Goal: Complete application form

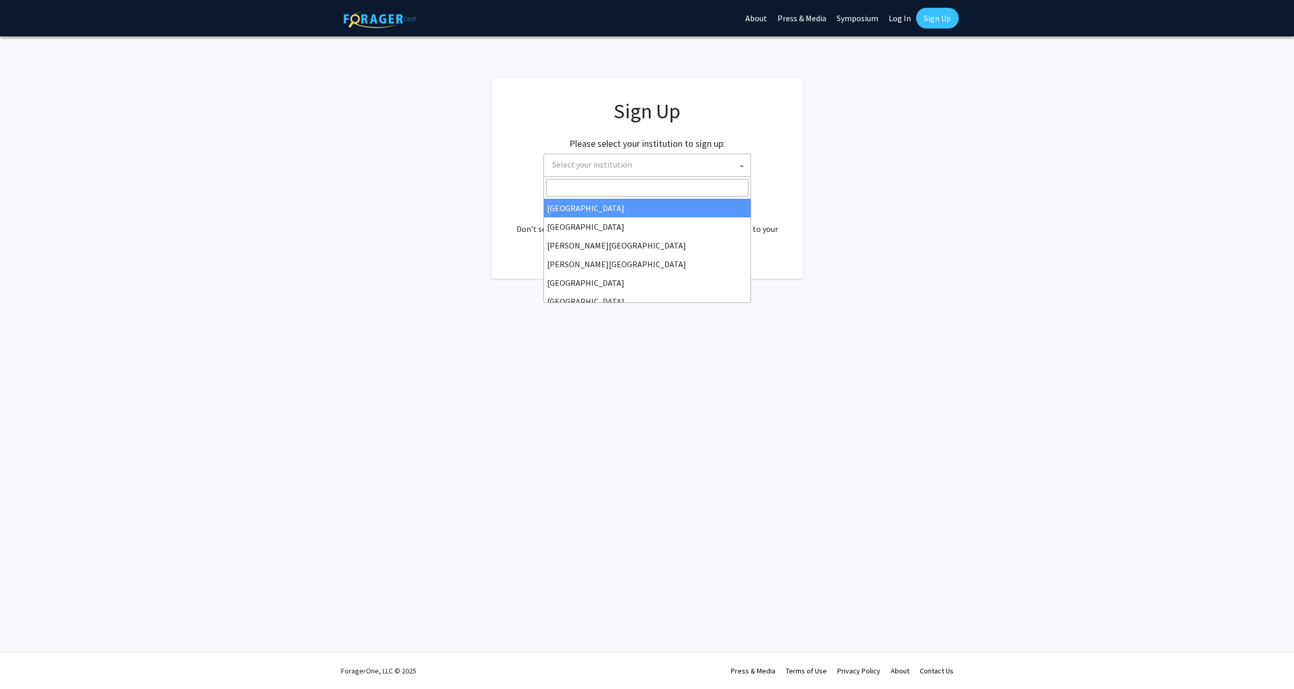
click at [623, 169] on span "Select your institution" at bounding box center [592, 164] width 80 height 10
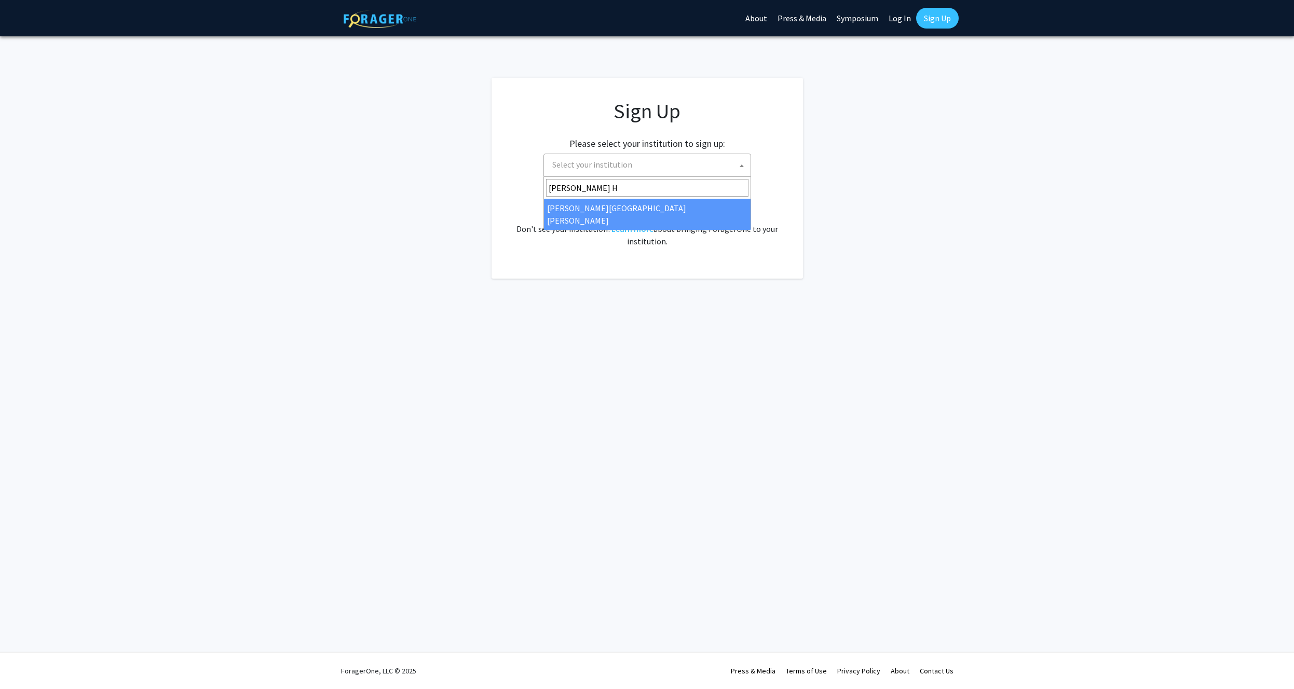
type input "[PERSON_NAME] H"
select select "1"
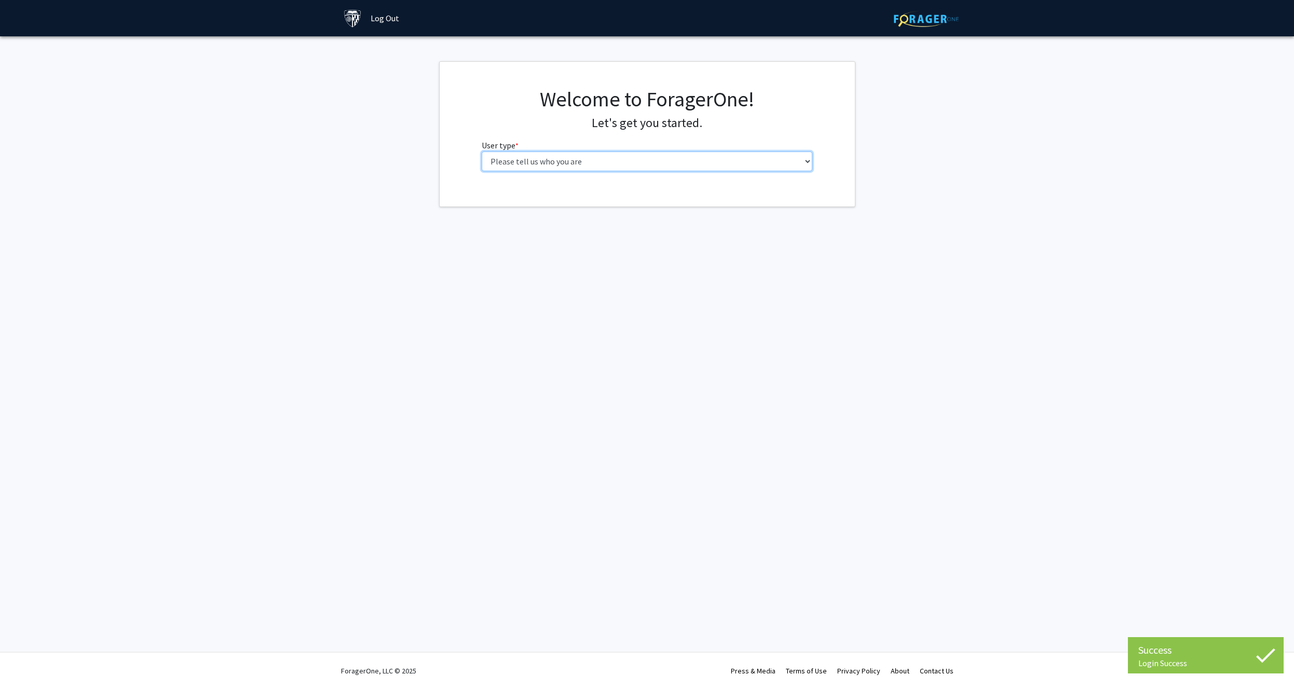
click at [599, 170] on select "Please tell us who you are Undergraduate Student Master's Student Doctoral Cand…" at bounding box center [647, 162] width 331 height 20
select select "2: masters"
click at [482, 152] on select "Please tell us who you are Undergraduate Student Master's Student Doctoral Cand…" at bounding box center [647, 162] width 331 height 20
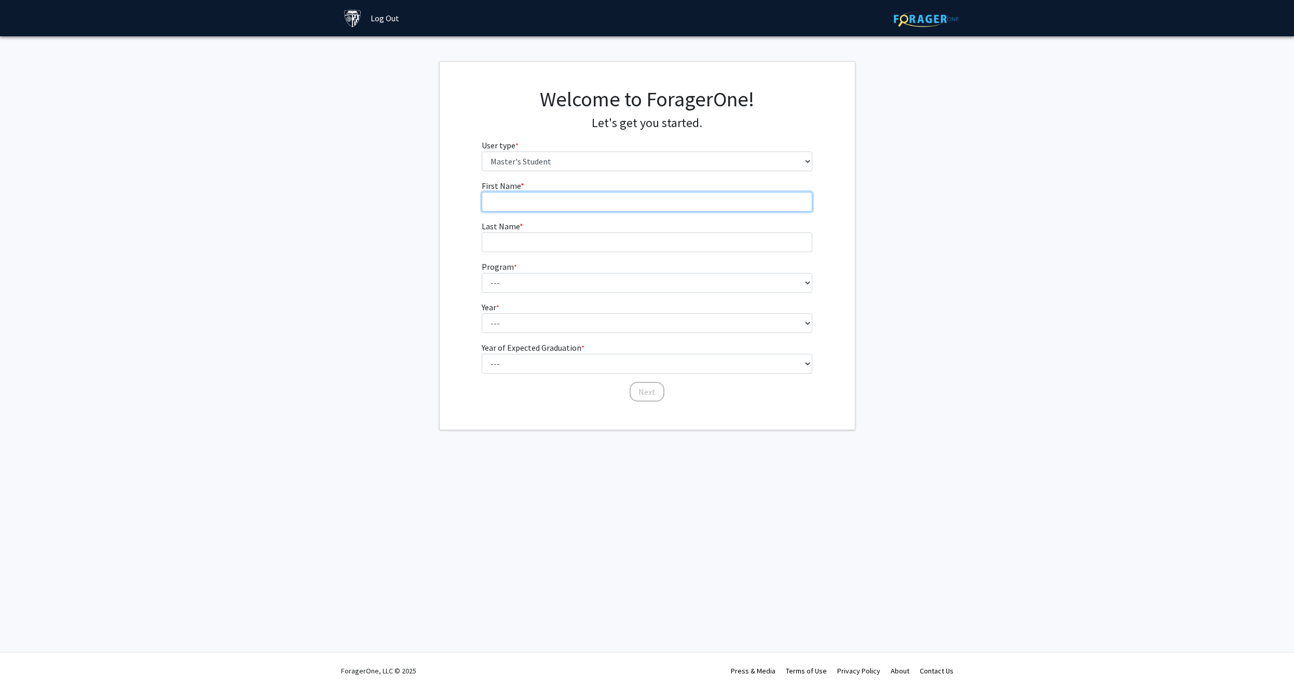
click at [552, 199] on input "First Name * required" at bounding box center [647, 202] width 331 height 20
type input "Anton"
type input "Tolkachev"
click at [526, 285] on select "--- Anatomy Education Applied and Computational Mathematics Applied Biomedical …" at bounding box center [647, 283] width 331 height 20
select select "46: 35"
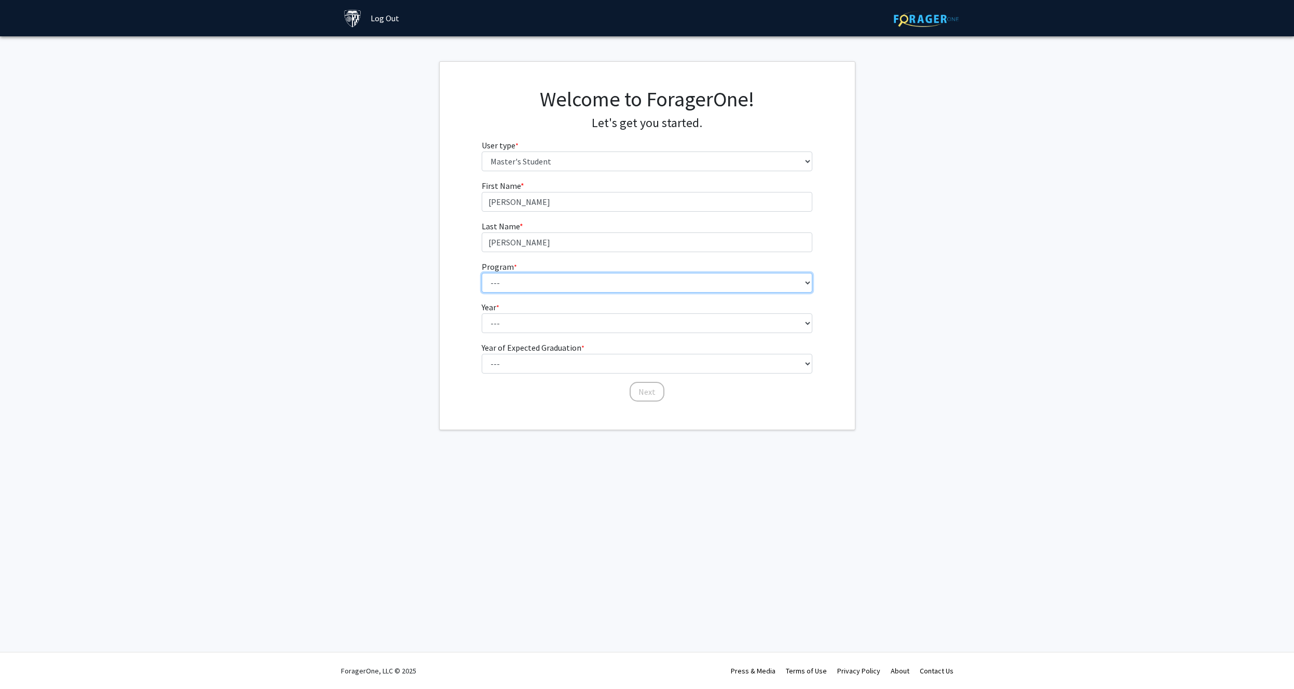
click at [482, 273] on select "--- Anatomy Education Applied and Computational Mathematics Applied Biomedical …" at bounding box center [647, 283] width 331 height 20
click at [517, 318] on select "--- First Year Second Year" at bounding box center [647, 323] width 331 height 20
select select "2: second_year"
click at [482, 313] on select "--- First Year Second Year" at bounding box center [647, 323] width 331 height 20
click at [518, 326] on select "--- First Year Second Year" at bounding box center [647, 323] width 331 height 20
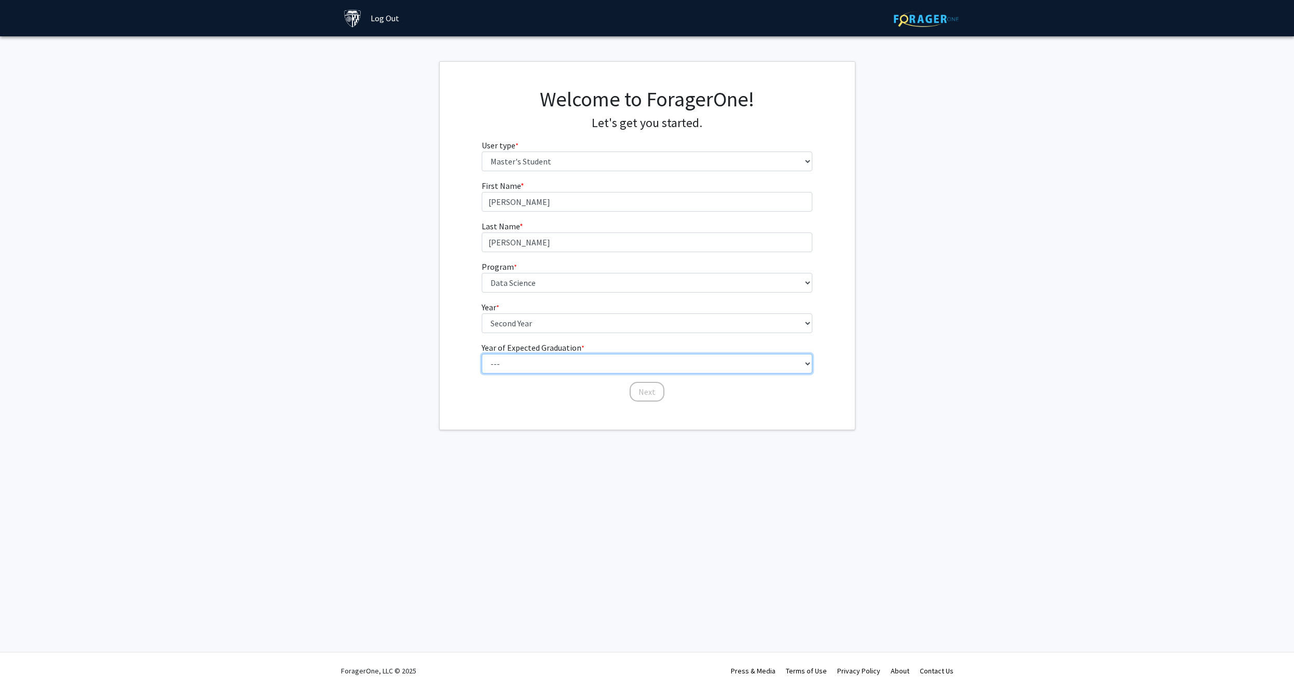
click at [505, 364] on select "--- 2025 2026 2027 2028 2029 2030 2031 2032 2033 2034" at bounding box center [647, 364] width 331 height 20
select select "3: 2027"
click at [482, 354] on select "--- 2025 2026 2027 2028 2029 2030 2031 2032 2033 2034" at bounding box center [647, 364] width 331 height 20
click at [533, 326] on select "--- First Year Second Year" at bounding box center [647, 323] width 331 height 20
click at [643, 391] on button "Next" at bounding box center [646, 392] width 35 height 20
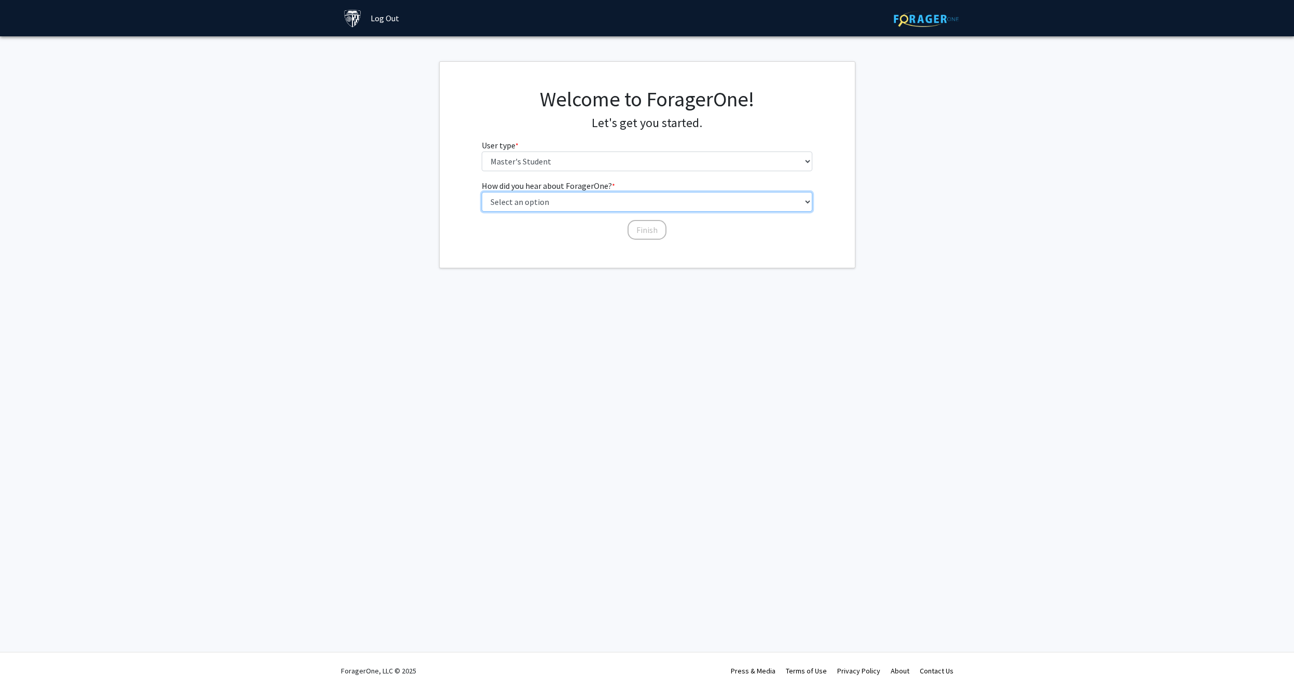
click at [533, 202] on select "Select an option Peer/student recommendation Faculty/staff recommendation Unive…" at bounding box center [647, 202] width 331 height 20
select select "3: university_website"
click at [482, 192] on select "Select an option Peer/student recommendation Faculty/staff recommendation Unive…" at bounding box center [647, 202] width 331 height 20
click at [651, 226] on button "Finish" at bounding box center [646, 230] width 39 height 20
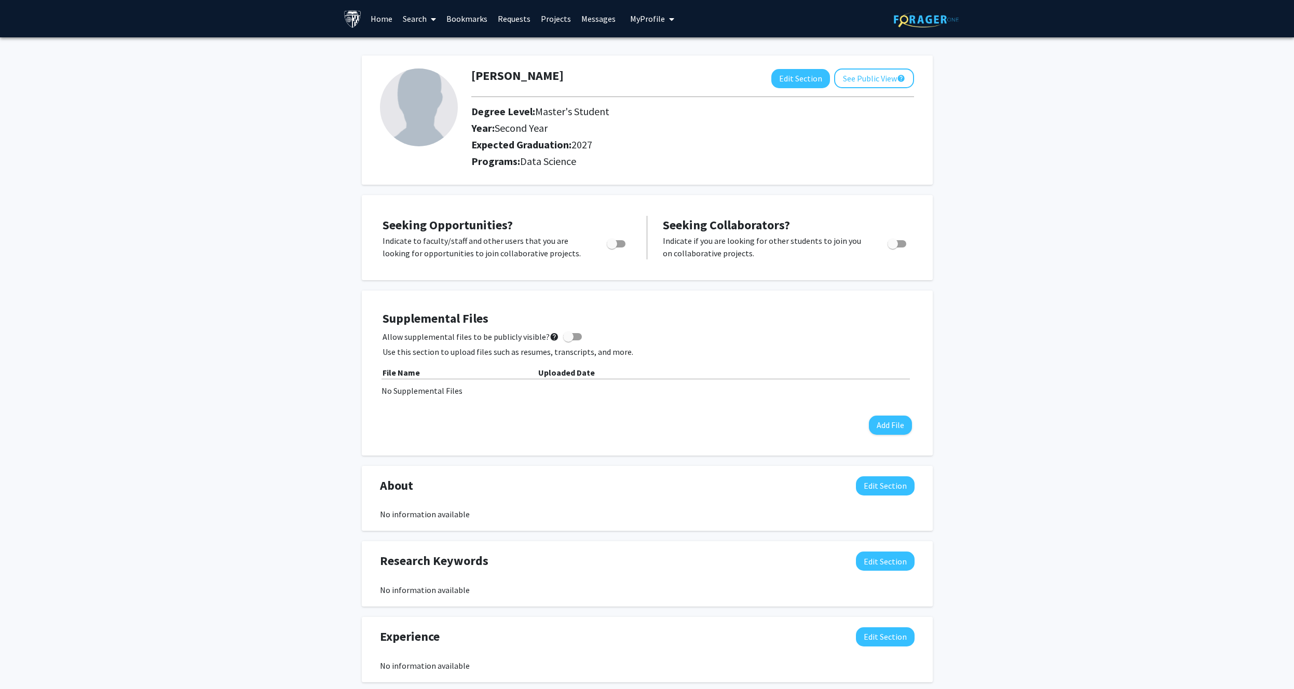
click at [605, 245] on label "Toggle" at bounding box center [613, 244] width 23 height 12
click at [611, 248] on input "Are you actively seeking opportunities?" at bounding box center [611, 248] width 1 height 1
checkbox input "true"
click at [386, 21] on link "Home" at bounding box center [381, 19] width 32 height 36
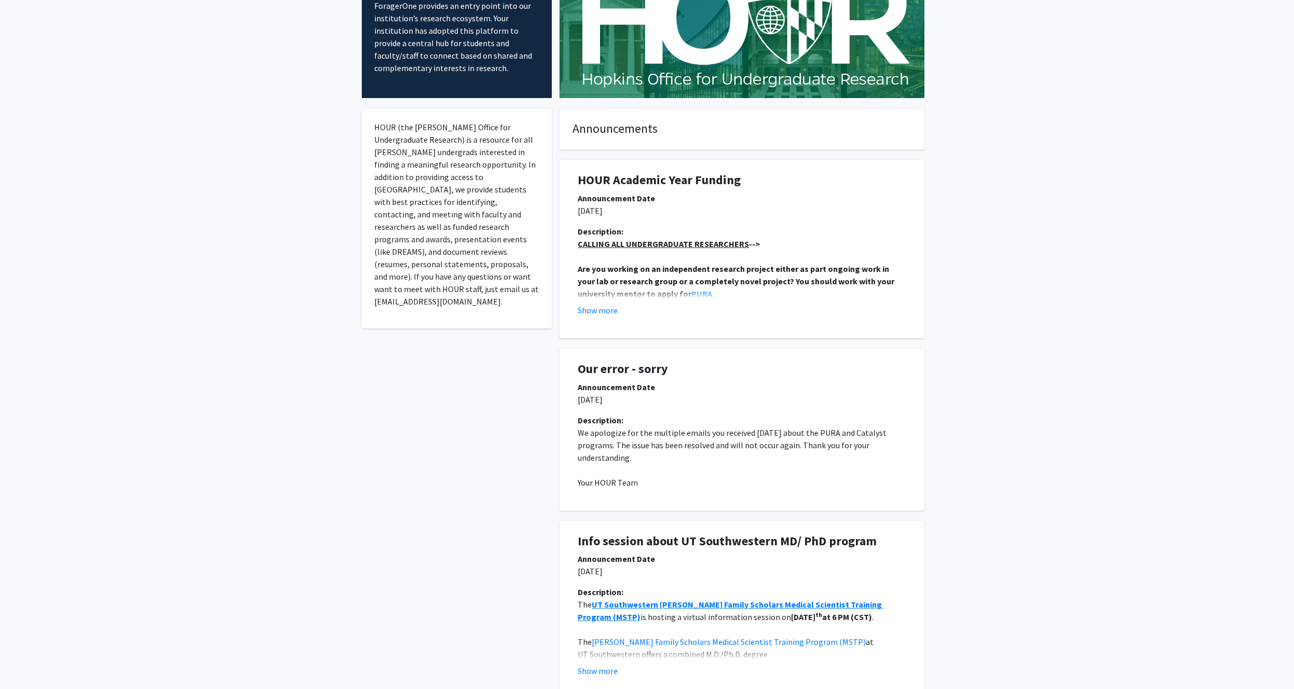
scroll to position [98, 0]
